Goal: Task Accomplishment & Management: Complete application form

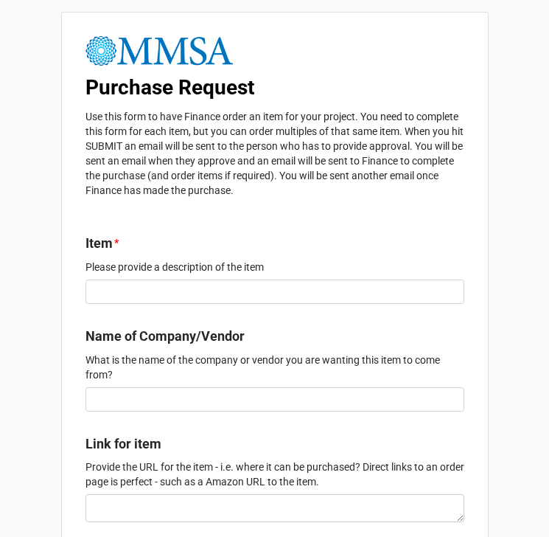
scroll to position [850, 0]
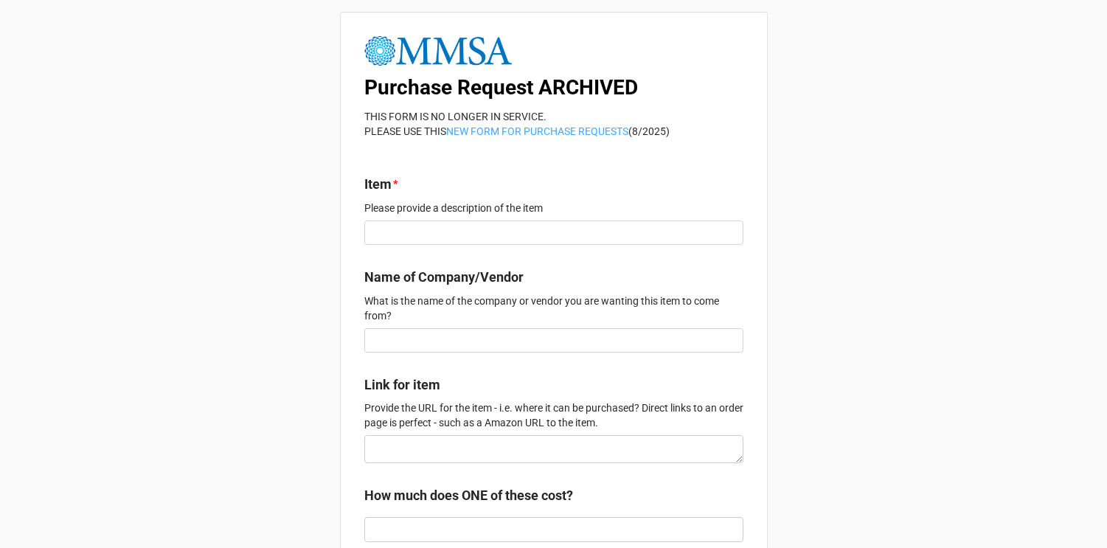
click at [545, 128] on link "NEW FORM FOR PURCHASE REQUESTS" at bounding box center [537, 131] width 182 height 12
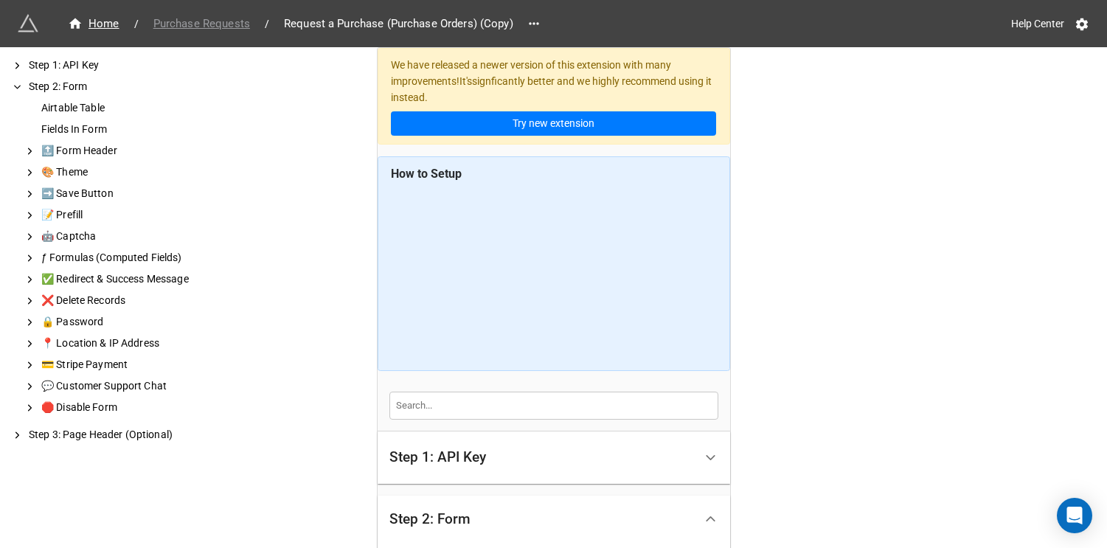
click at [243, 27] on span "Purchase Requests" at bounding box center [202, 23] width 114 height 17
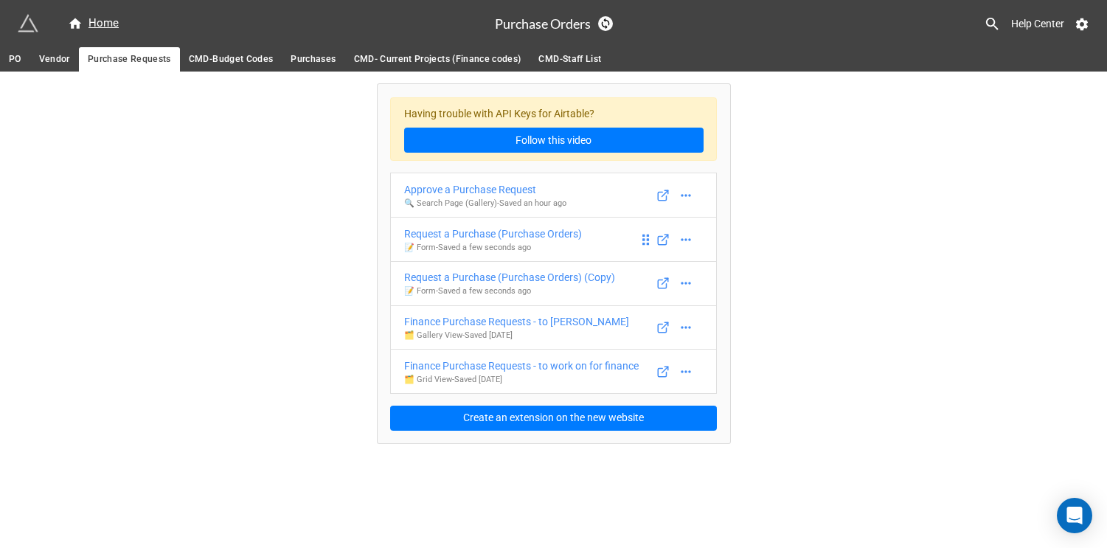
click at [571, 251] on p "📝 Form - Saved a few seconds ago" at bounding box center [493, 248] width 178 height 12
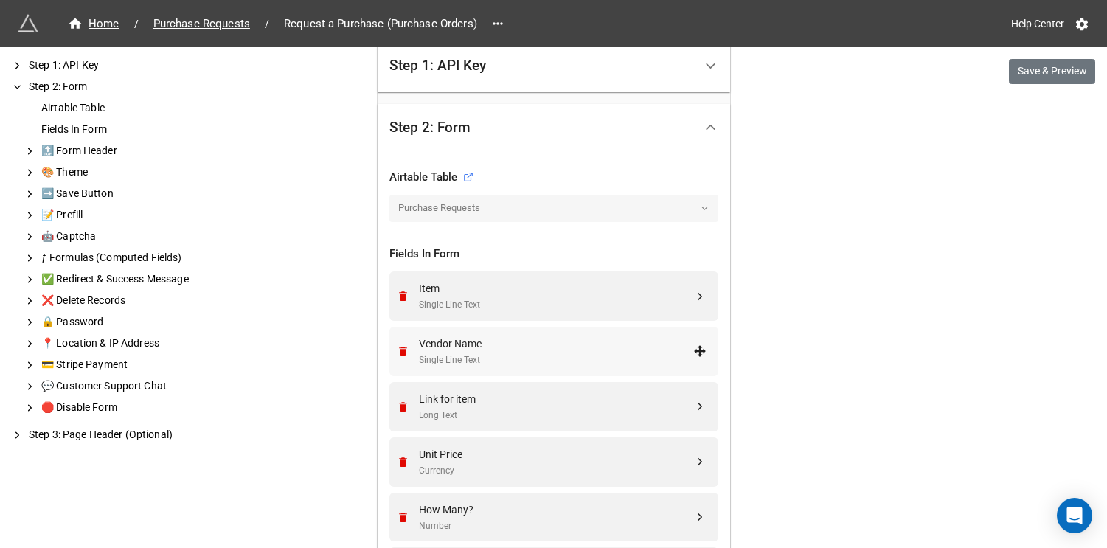
scroll to position [400, 0]
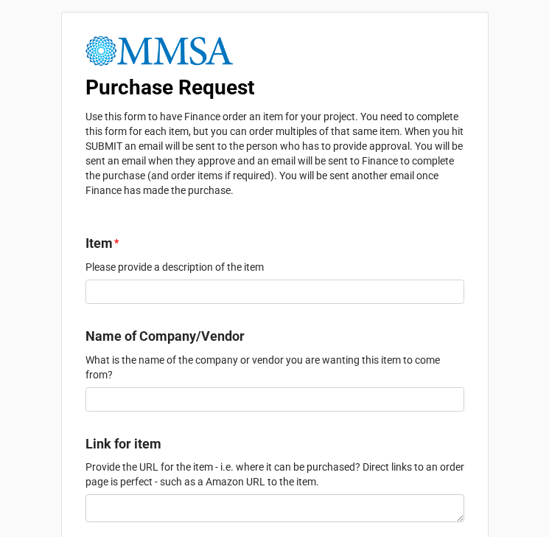
scroll to position [850, 0]
